Goal: Information Seeking & Learning: Check status

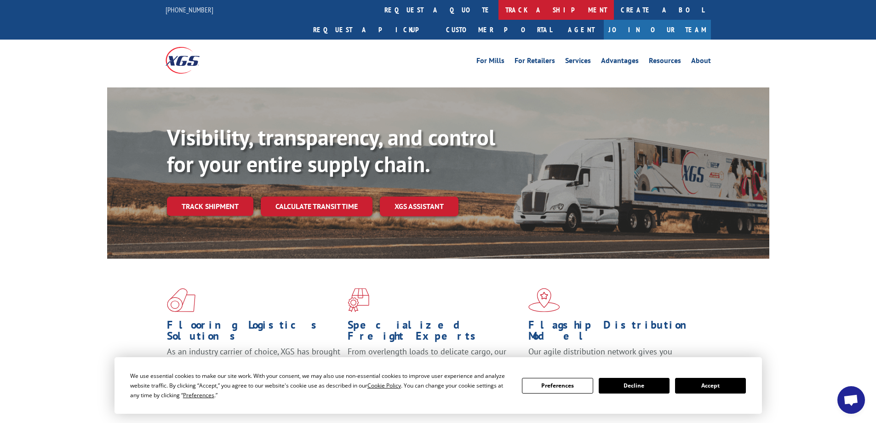
click at [498, 13] on link "track a shipment" at bounding box center [555, 10] width 115 height 20
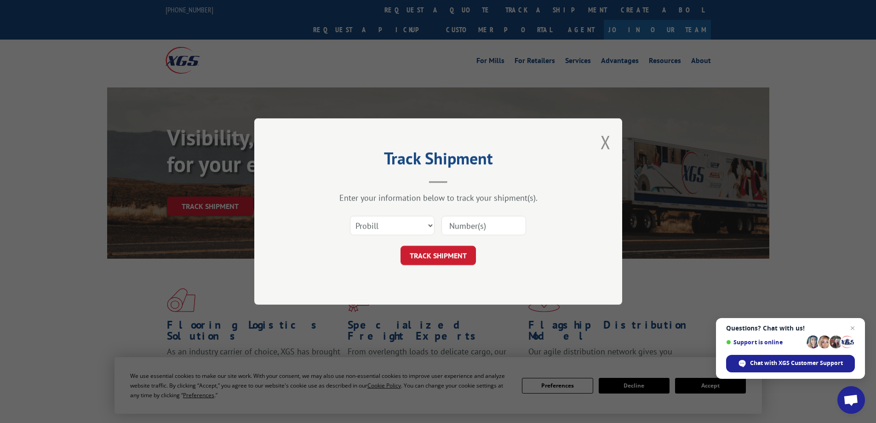
click at [460, 229] on input at bounding box center [483, 225] width 85 height 19
click at [468, 227] on input at bounding box center [483, 225] width 85 height 19
type input "17676130"
click at [428, 223] on select "Select category... Probill BOL PO" at bounding box center [392, 225] width 85 height 19
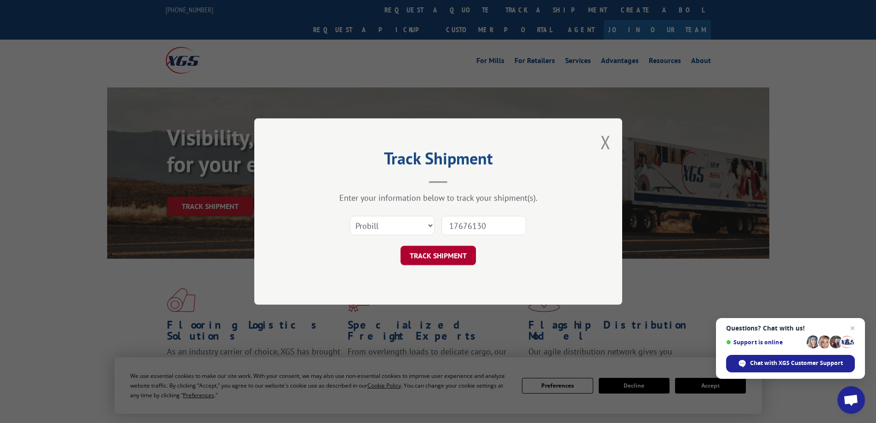
click at [439, 252] on button "TRACK SHIPMENT" at bounding box center [437, 255] width 75 height 19
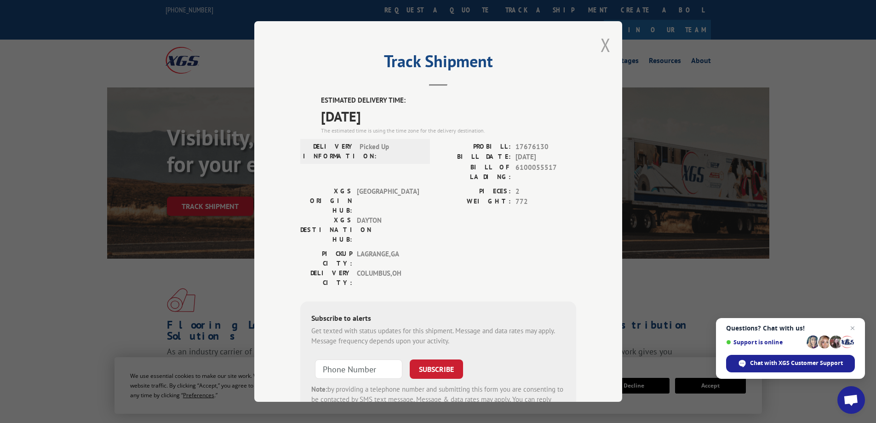
click at [604, 51] on button "Close modal" at bounding box center [605, 45] width 10 height 24
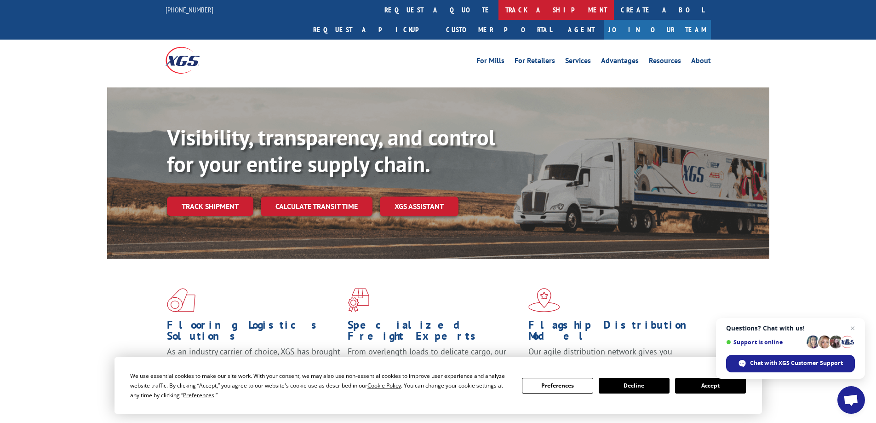
click at [498, 11] on link "track a shipment" at bounding box center [555, 10] width 115 height 20
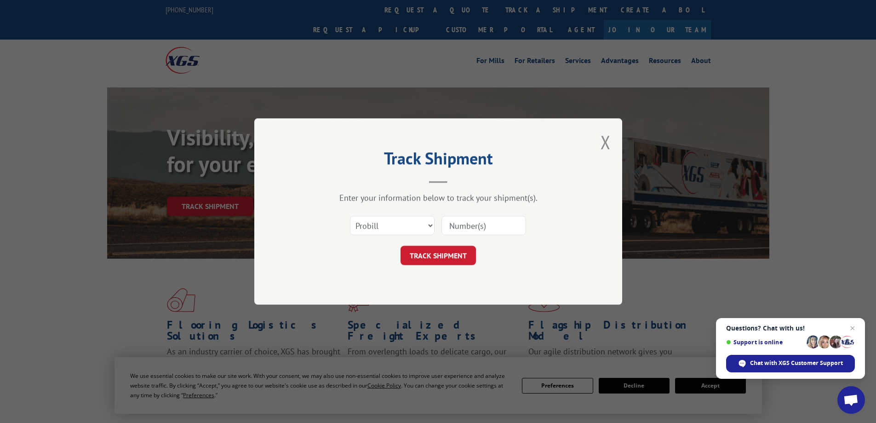
click at [457, 225] on input at bounding box center [483, 225] width 85 height 19
type input "17675819"
click button "TRACK SHIPMENT" at bounding box center [437, 255] width 75 height 19
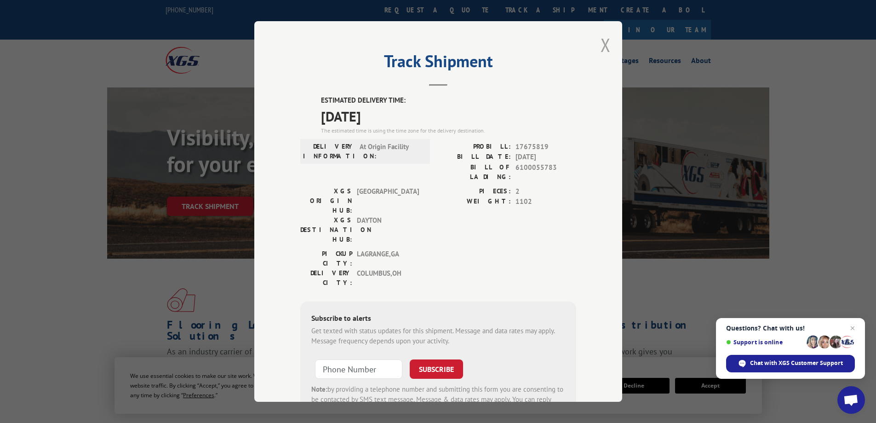
click at [602, 43] on button "Close modal" at bounding box center [605, 45] width 10 height 24
